Goal: Navigation & Orientation: Find specific page/section

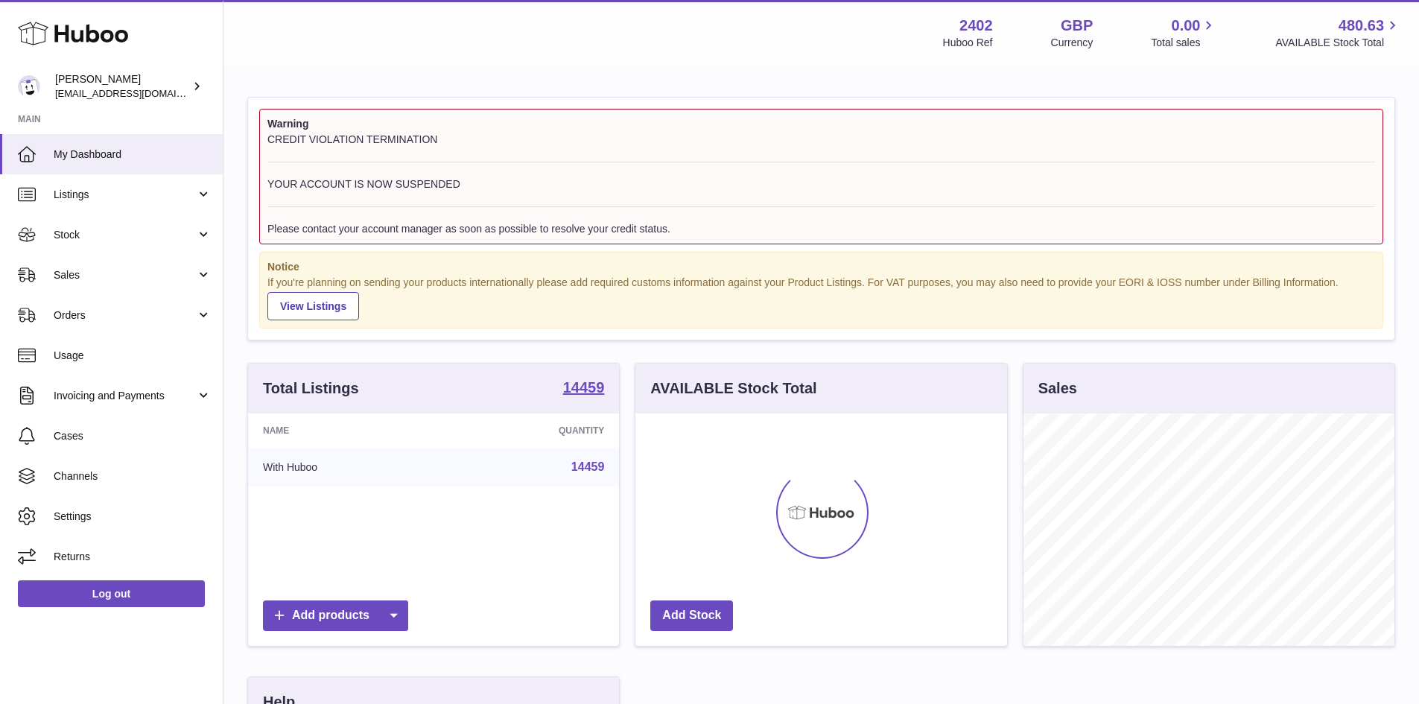
scroll to position [232, 372]
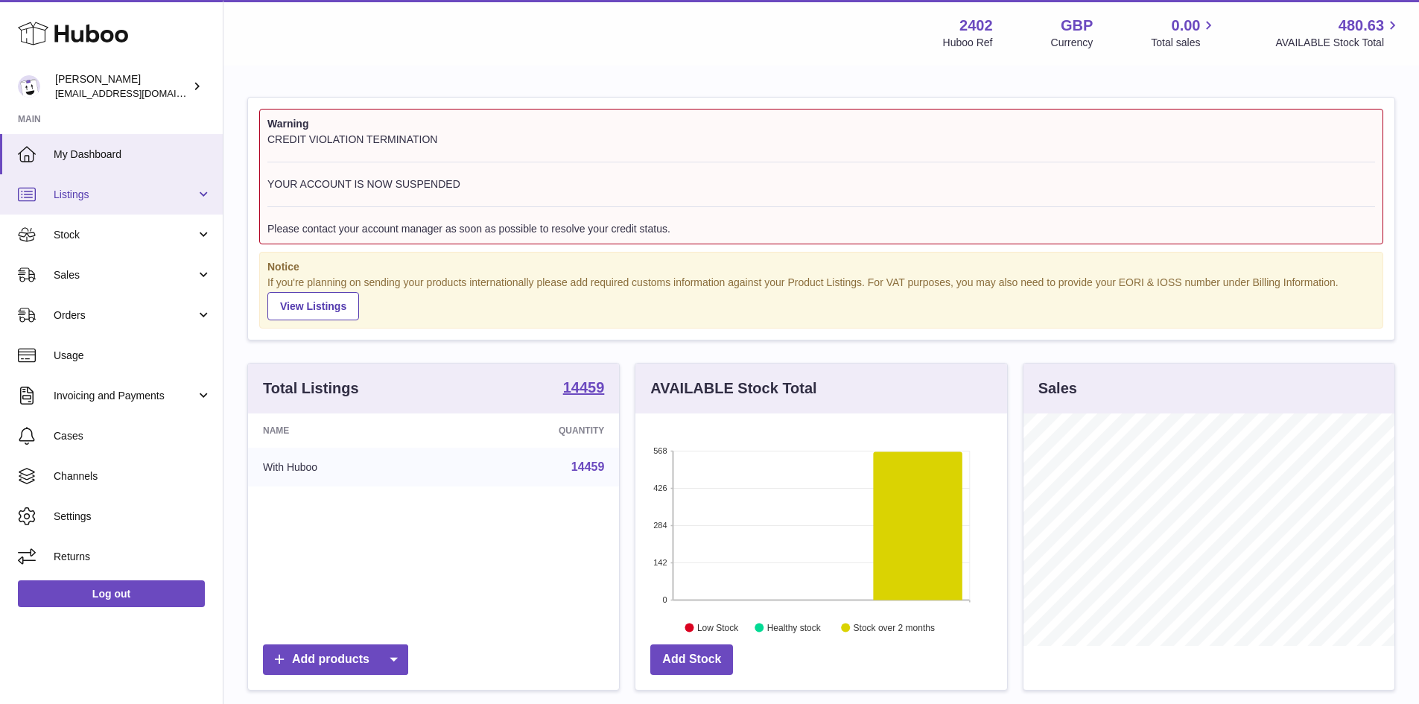
click at [188, 197] on span "Listings" at bounding box center [125, 195] width 142 height 14
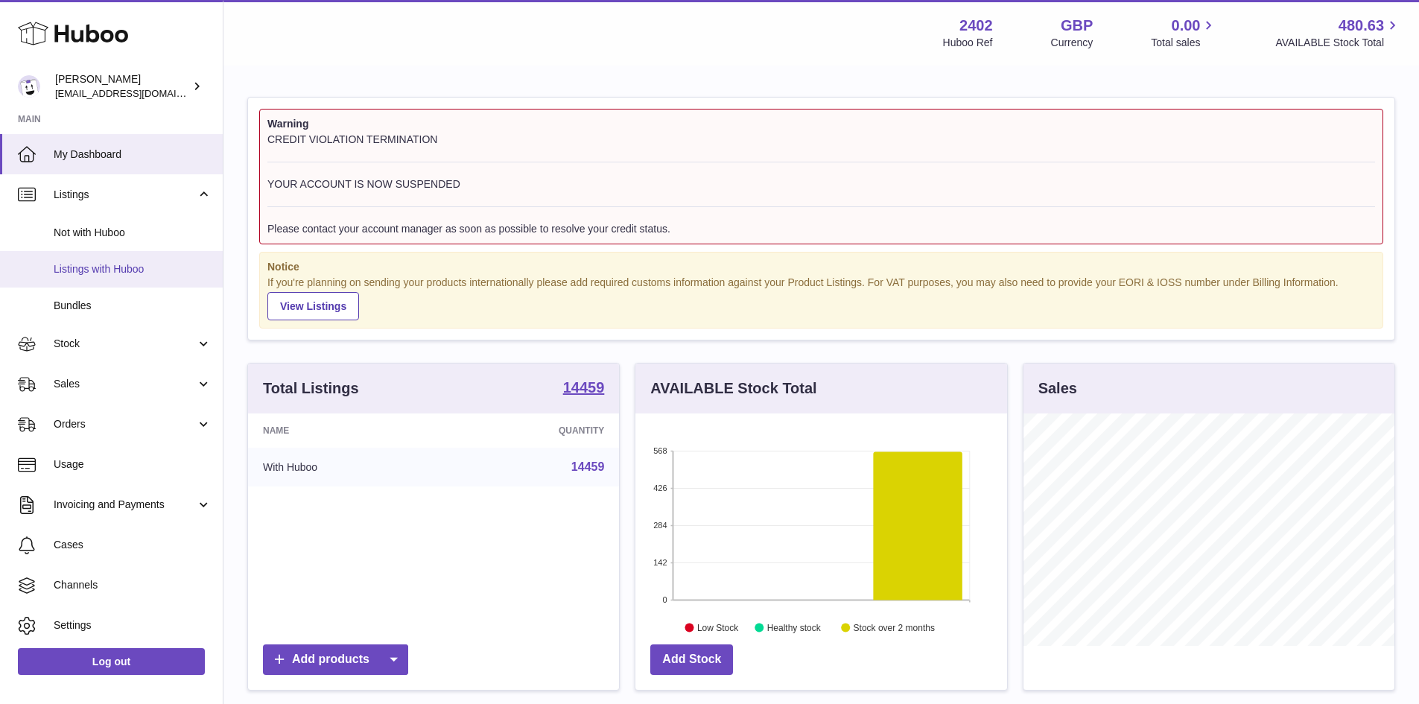
click at [145, 270] on span "Listings with Huboo" at bounding box center [133, 269] width 158 height 14
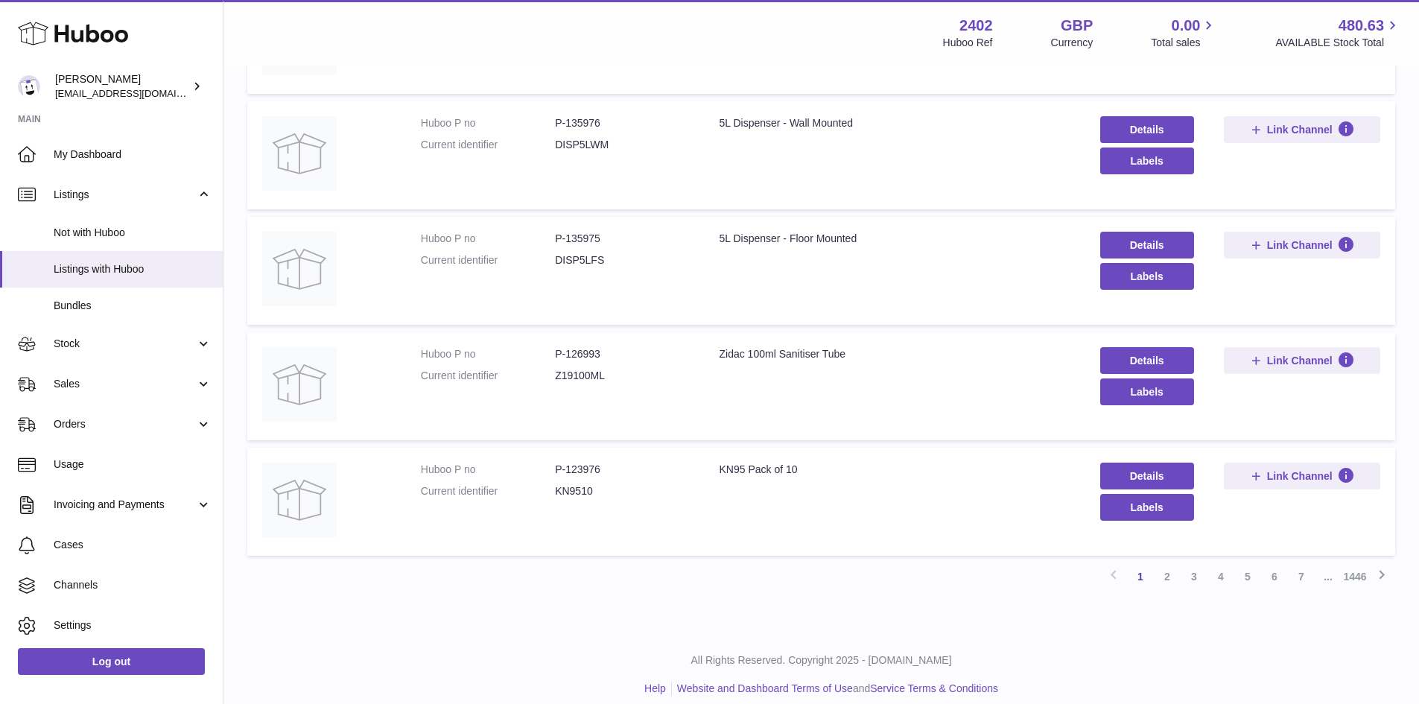
scroll to position [895, 0]
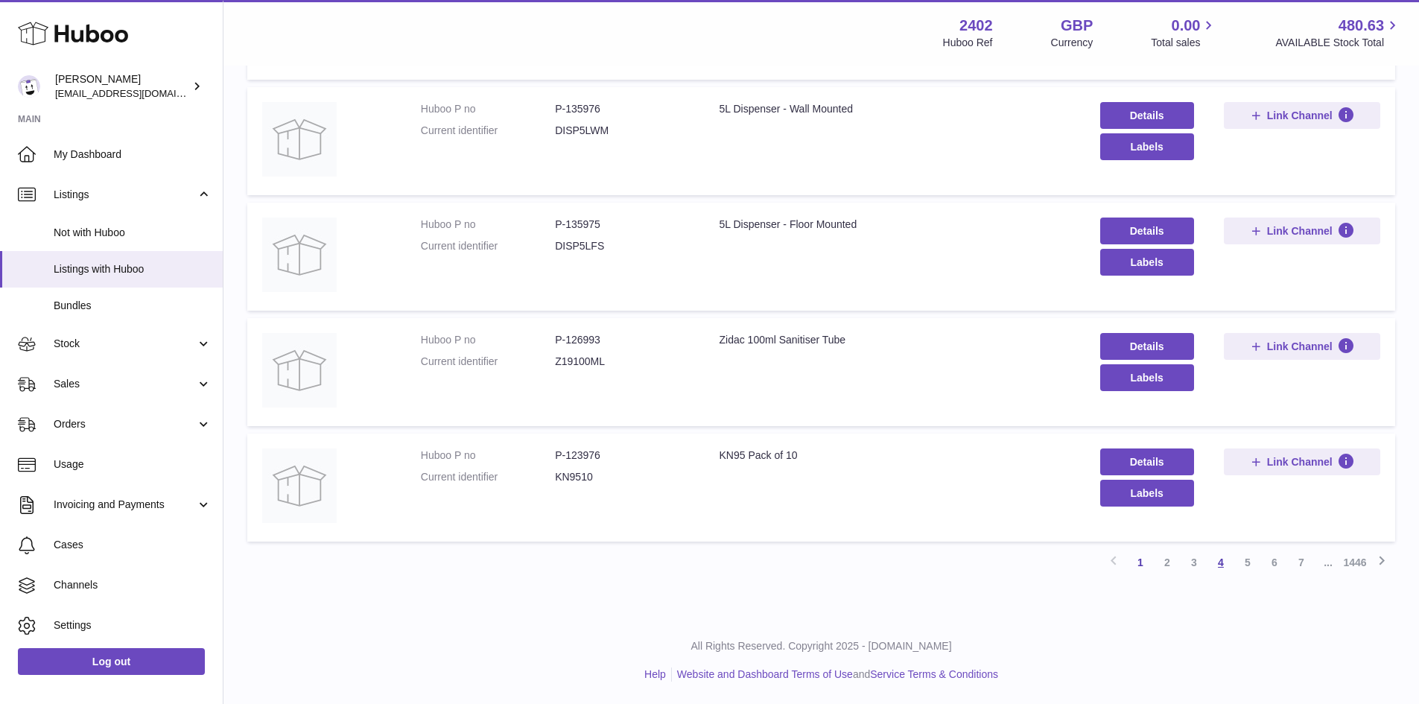
click at [1221, 559] on link "4" at bounding box center [1221, 562] width 27 height 27
